Goal: Task Accomplishment & Management: Manage account settings

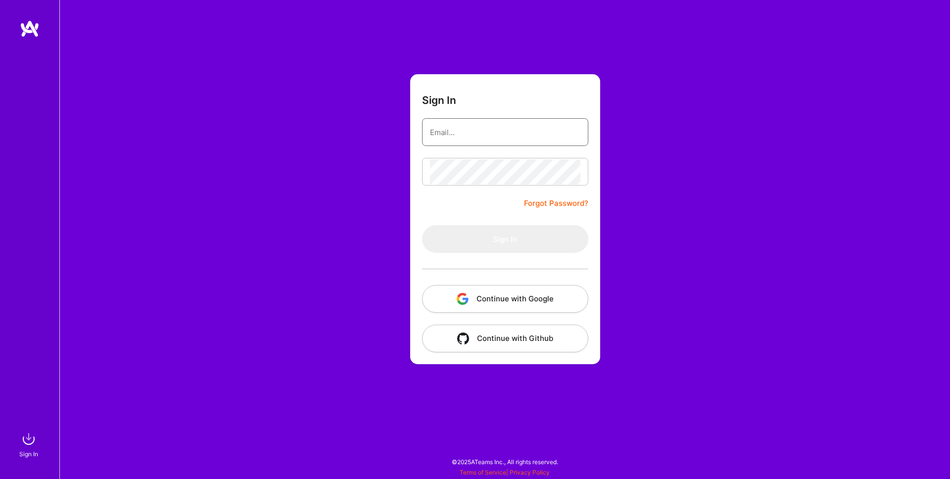
click at [505, 132] on input "email" at bounding box center [505, 132] width 150 height 25
type input "[PERSON_NAME][EMAIL_ADDRESS][DOMAIN_NAME]"
click at [367, 200] on div "Sign In [PERSON_NAME][EMAIL_ADDRESS][DOMAIN_NAME] Forgot Password? Sign In Cont…" at bounding box center [504, 239] width 890 height 479
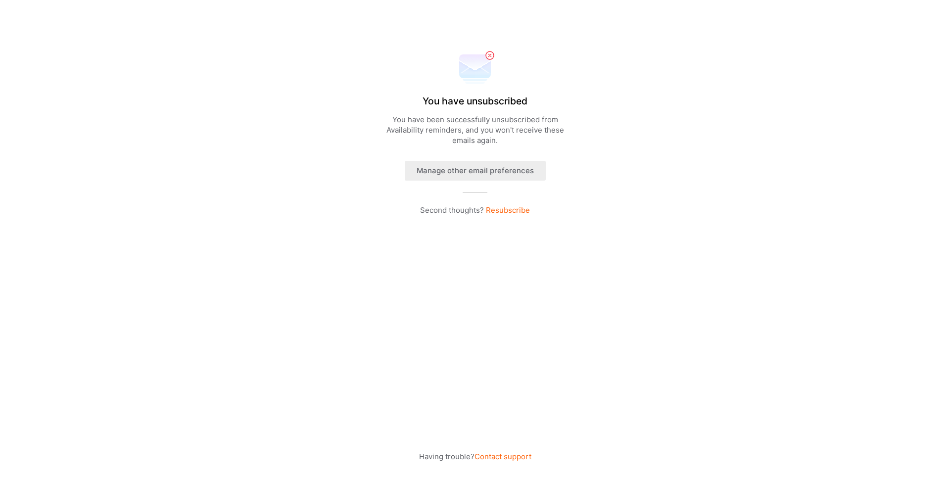
click at [556, 276] on div "You have unsubscribed You have been successfully unsubscribed from Availability…" at bounding box center [475, 239] width 950 height 479
